Goal: Task Accomplishment & Management: Use online tool/utility

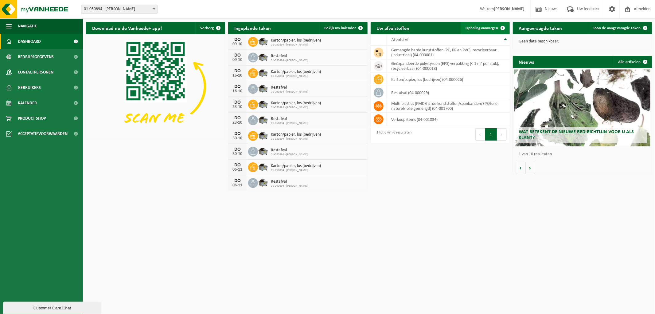
click at [483, 27] on span "Ophaling aanvragen" at bounding box center [482, 28] width 33 height 4
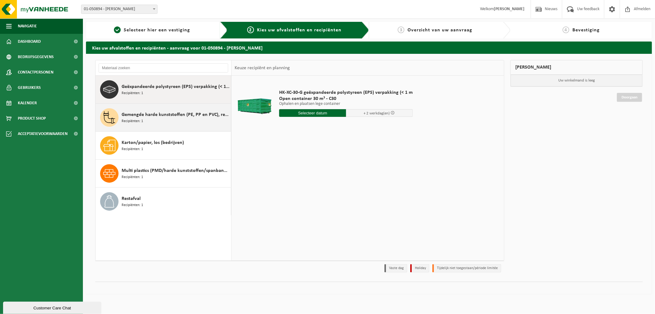
click at [143, 115] on span "Gemengde harde kunststoffen (PE, PP en PVC), recycleerbaar (industrieel)" at bounding box center [176, 114] width 108 height 7
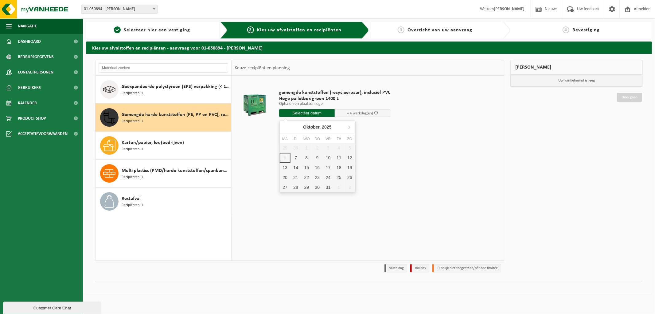
click at [306, 111] on input "text" at bounding box center [307, 113] width 56 height 8
click at [297, 155] on div "7" at bounding box center [296, 158] width 11 height 10
type input "Van 2025-10-07"
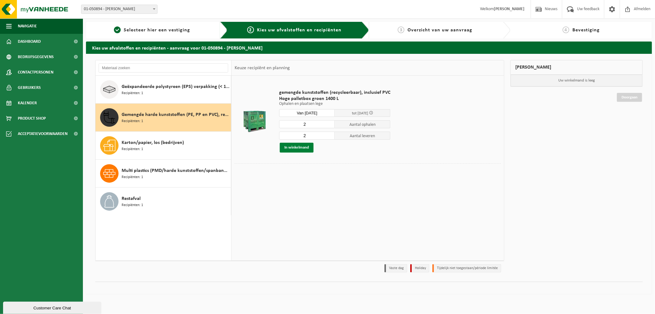
click at [299, 147] on button "In winkelmand" at bounding box center [297, 148] width 34 height 10
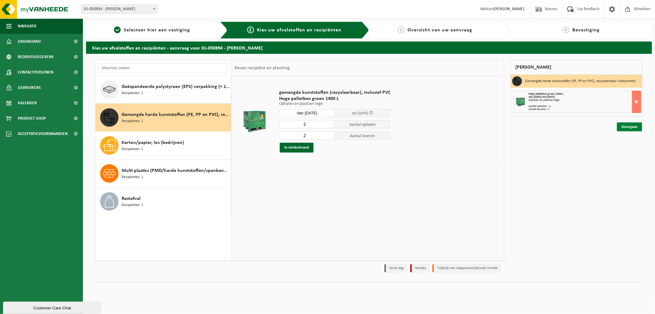
click at [630, 127] on link "Doorgaan" at bounding box center [629, 126] width 25 height 9
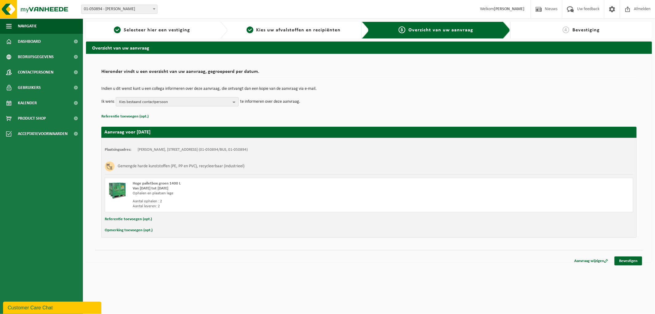
click at [147, 101] on span "Kies bestaand contactpersoon" at bounding box center [174, 101] width 111 height 9
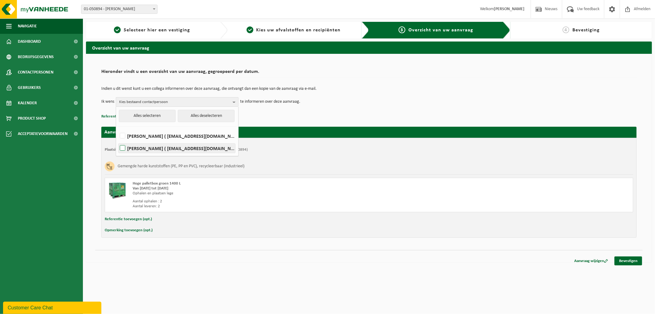
click at [152, 145] on label "[PERSON_NAME] ( [EMAIL_ADDRESS][DOMAIN_NAME] )" at bounding box center [177, 147] width 117 height 9
click at [118, 140] on input "[PERSON_NAME] ( [EMAIL_ADDRESS][DOMAIN_NAME] )" at bounding box center [117, 140] width 0 height 0
checkbox input "true"
click at [625, 256] on link "Bevestigen" at bounding box center [629, 260] width 28 height 9
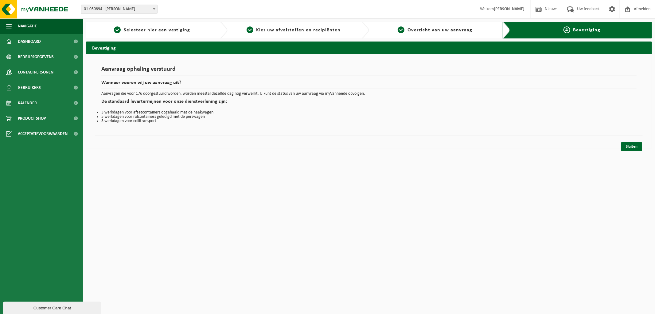
click at [628, 140] on div "Sluiten" at bounding box center [369, 138] width 548 height 6
click at [632, 146] on link "Sluiten" at bounding box center [631, 146] width 21 height 9
